Goal: Task Accomplishment & Management: Manage account settings

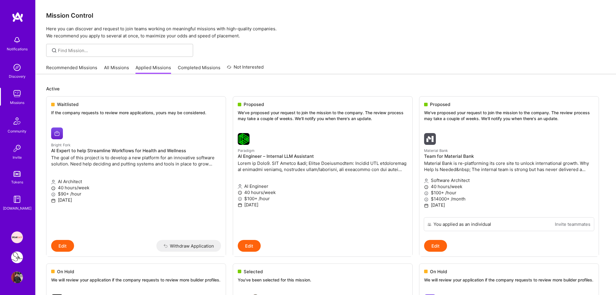
scroll to position [995, 0]
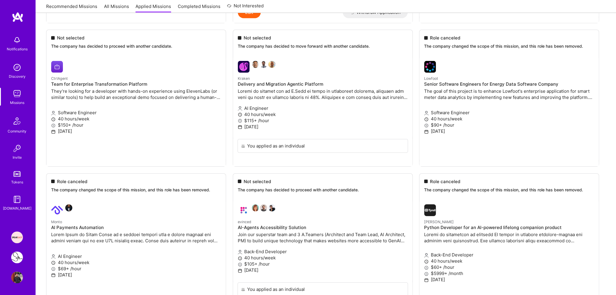
click at [17, 97] on img at bounding box center [17, 94] width 12 height 12
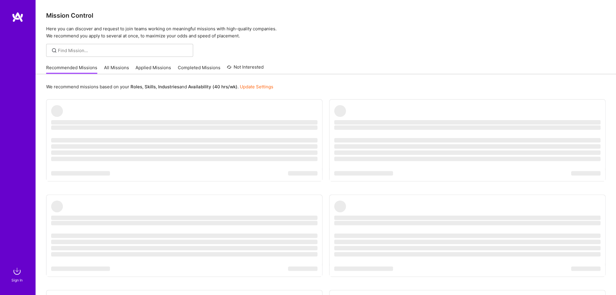
click at [12, 274] on img at bounding box center [17, 271] width 12 height 12
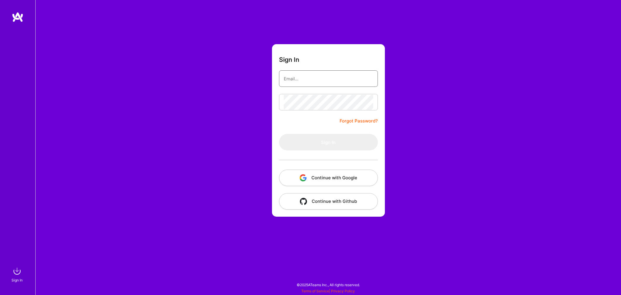
click at [294, 81] on input "email" at bounding box center [328, 78] width 89 height 15
type input "[EMAIL_ADDRESS][DOMAIN_NAME]"
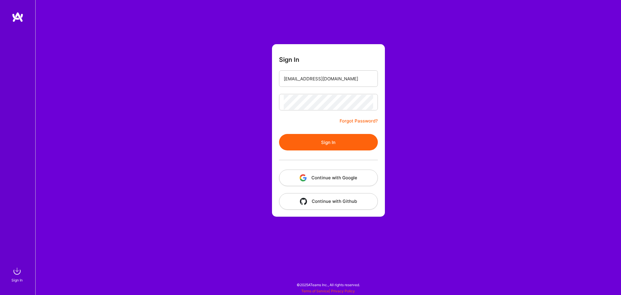
click at [314, 139] on button "Sign In" at bounding box center [328, 142] width 99 height 16
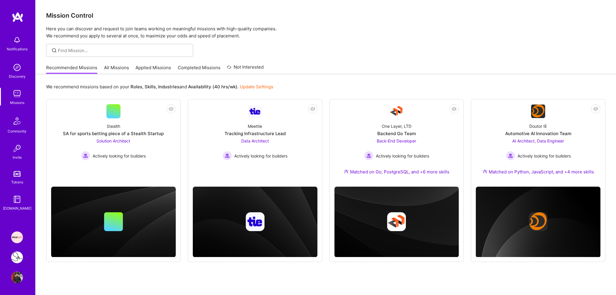
scroll to position [15, 0]
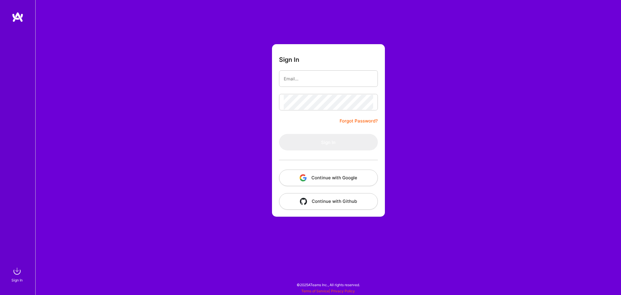
type input "[EMAIL_ADDRESS][DOMAIN_NAME]"
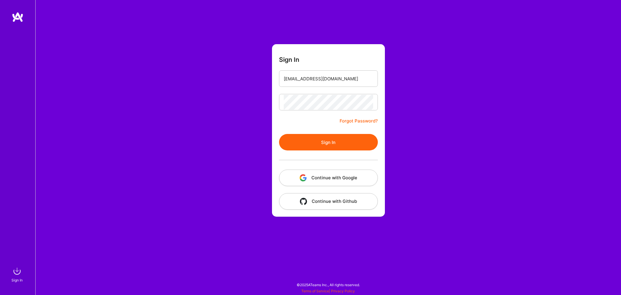
click at [319, 136] on button "Sign In" at bounding box center [328, 142] width 99 height 16
